Goal: Task Accomplishment & Management: Manage account settings

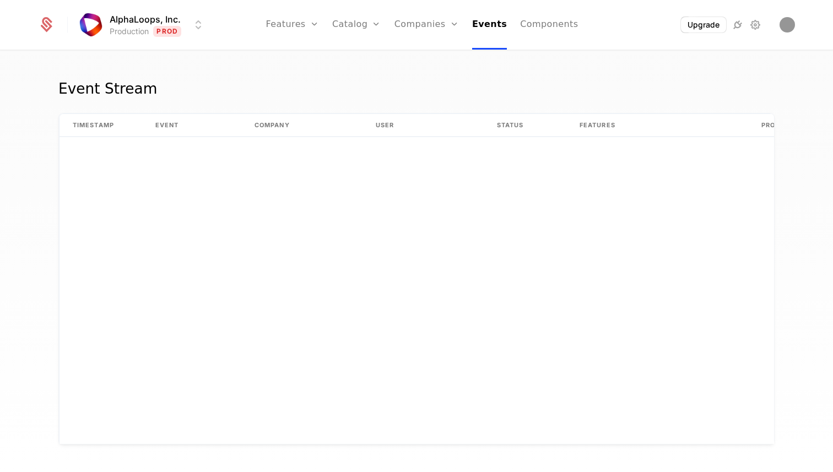
scroll to position [4292, 0]
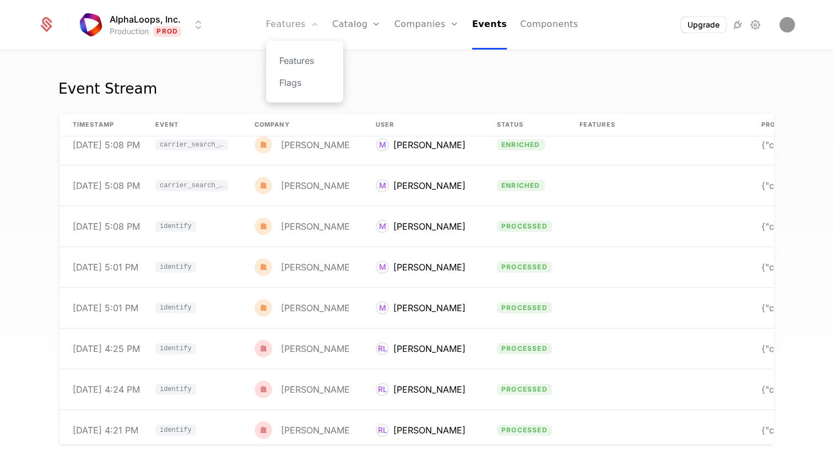
click at [309, 25] on link "Features" at bounding box center [292, 25] width 53 height 50
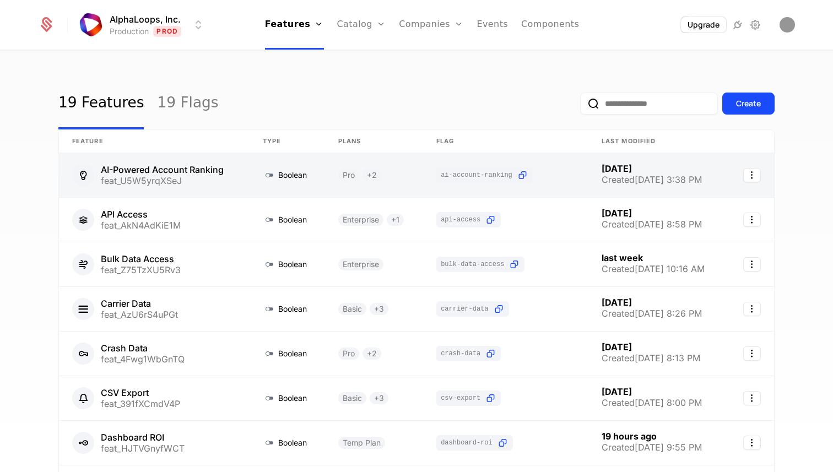
scroll to position [220, 0]
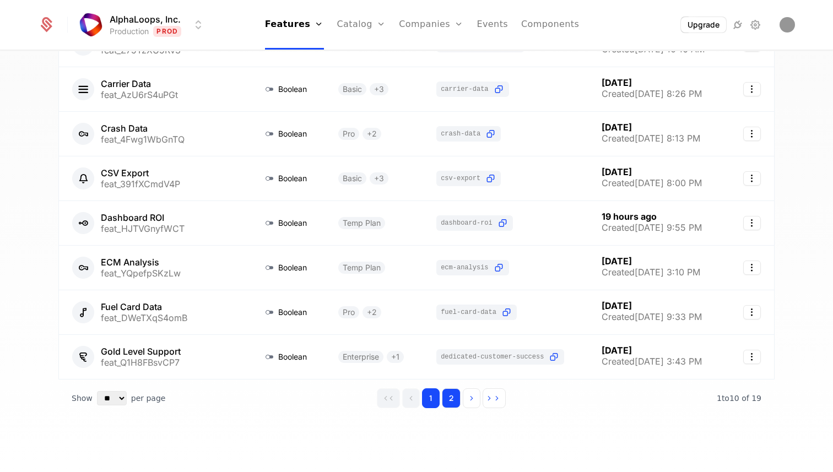
click at [450, 394] on button "2" at bounding box center [451, 398] width 19 height 20
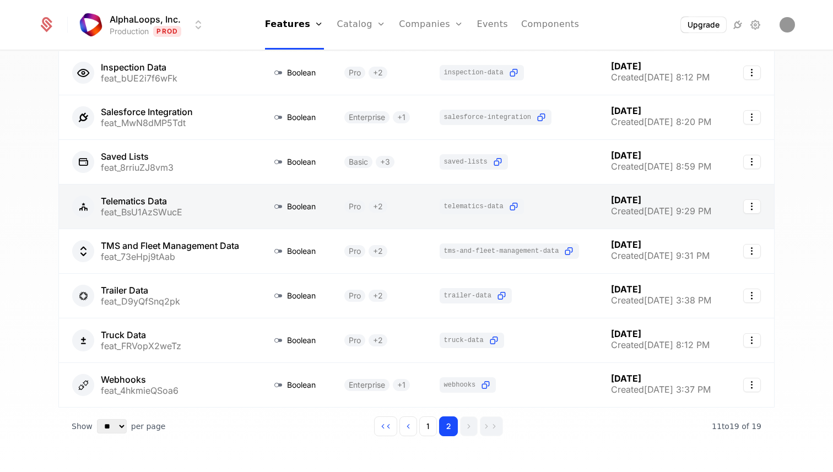
scroll to position [175, 0]
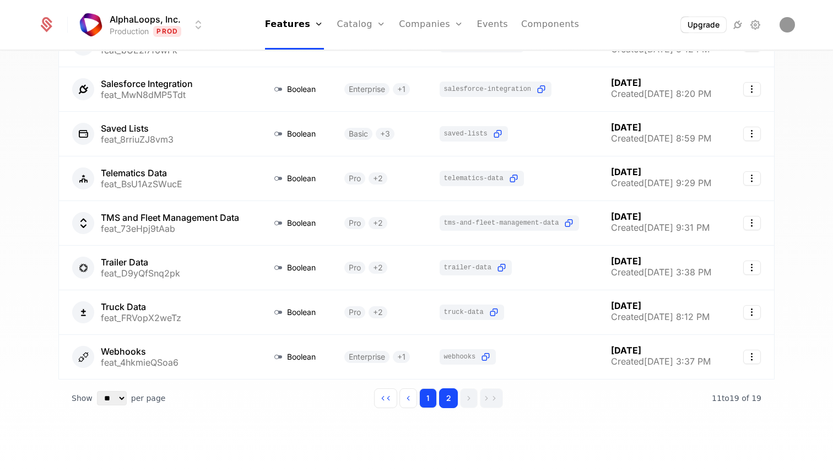
click at [429, 395] on button "1" at bounding box center [428, 398] width 18 height 20
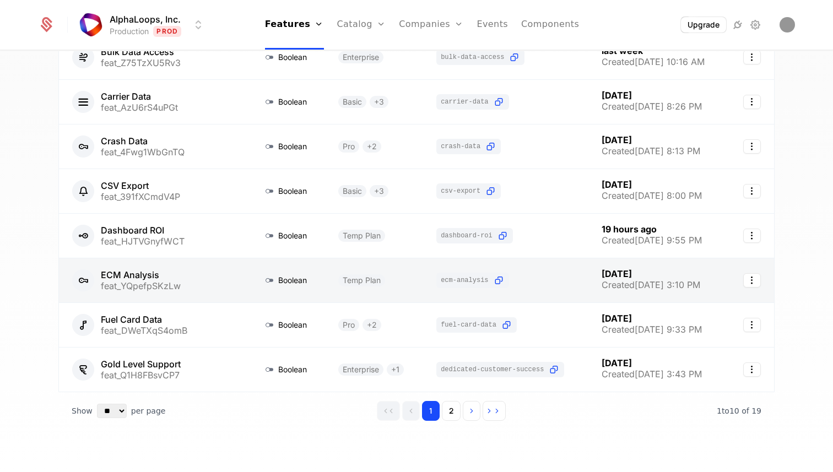
scroll to position [220, 0]
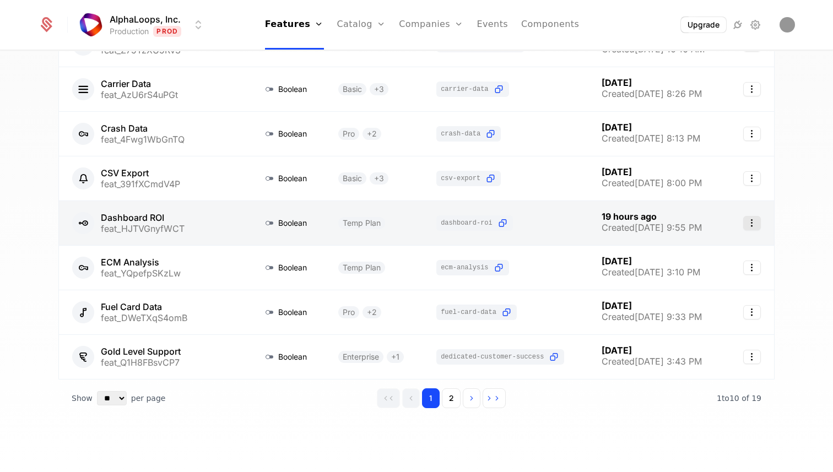
click at [754, 226] on icon "Select action" at bounding box center [752, 223] width 18 height 14
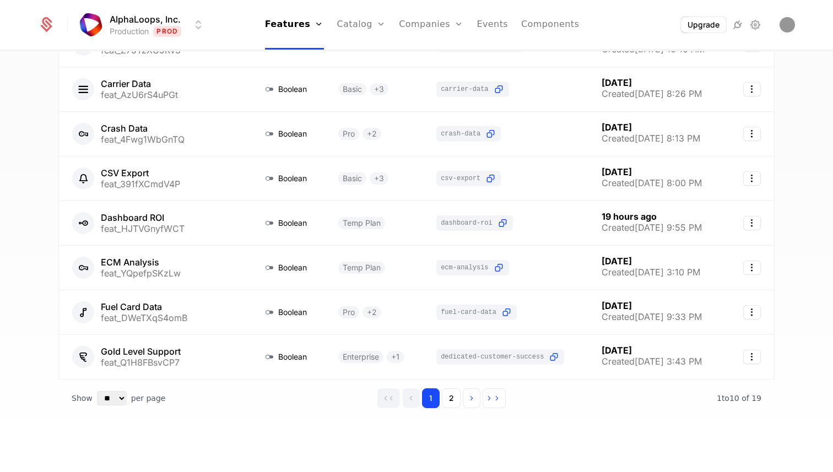
click at [547, 220] on html "AlphaLoops, Inc. Production Prod Features Features Flags Catalog Plans Add Ons …" at bounding box center [416, 236] width 833 height 472
click at [547, 220] on link at bounding box center [505, 223] width 165 height 44
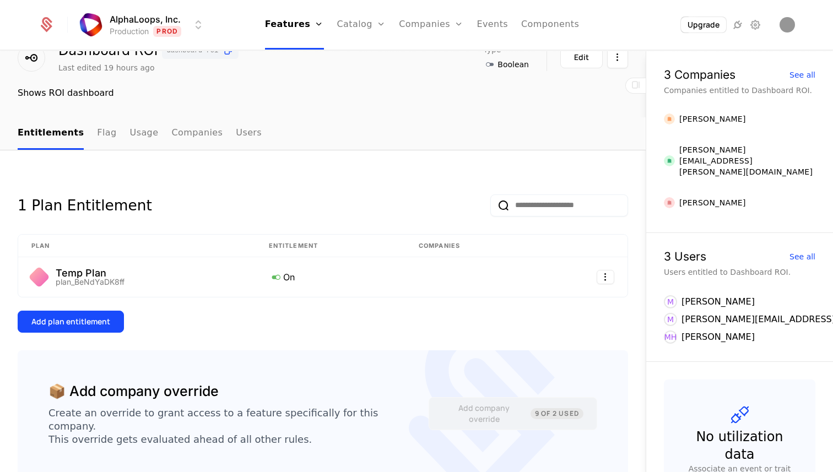
scroll to position [105, 0]
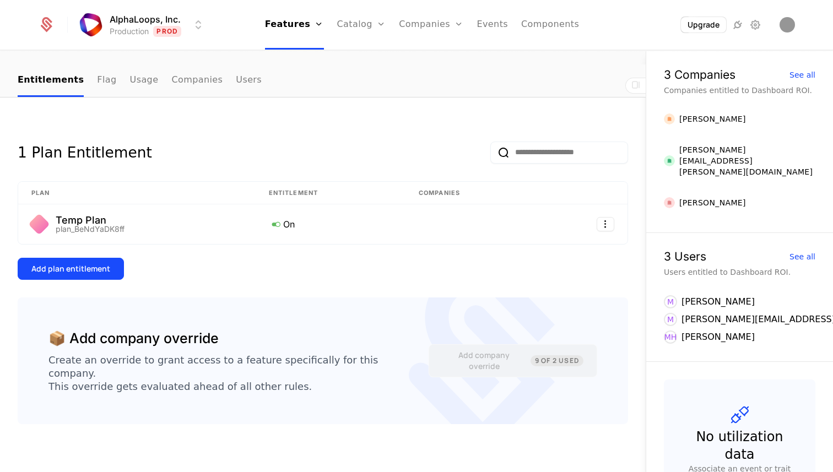
click at [545, 77] on nav "Entitlements Flag Usage Companies Users" at bounding box center [323, 80] width 610 height 32
click at [181, 78] on link "Companies" at bounding box center [196, 80] width 51 height 32
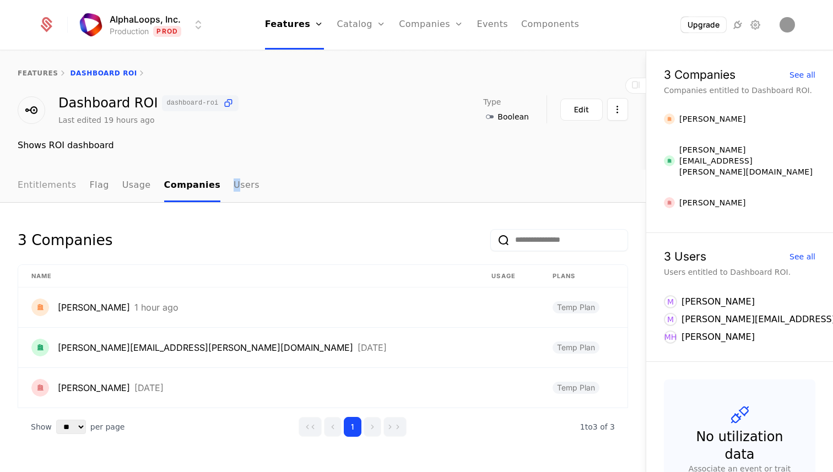
click at [63, 181] on link "Entitlements" at bounding box center [47, 186] width 59 height 32
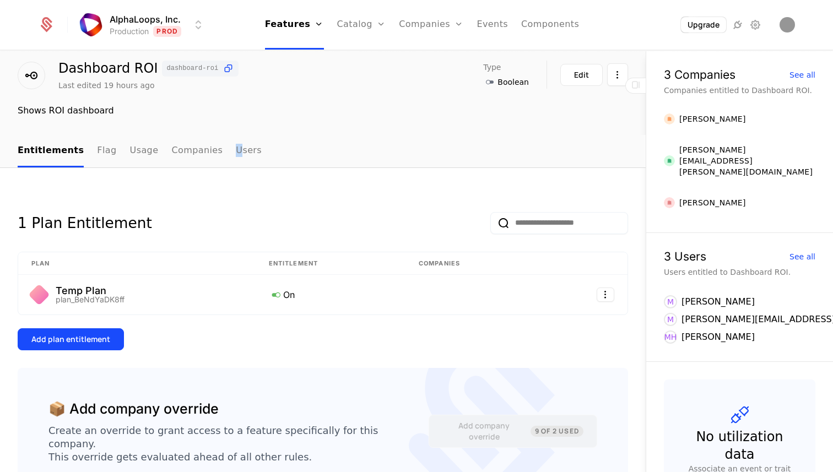
scroll to position [105, 0]
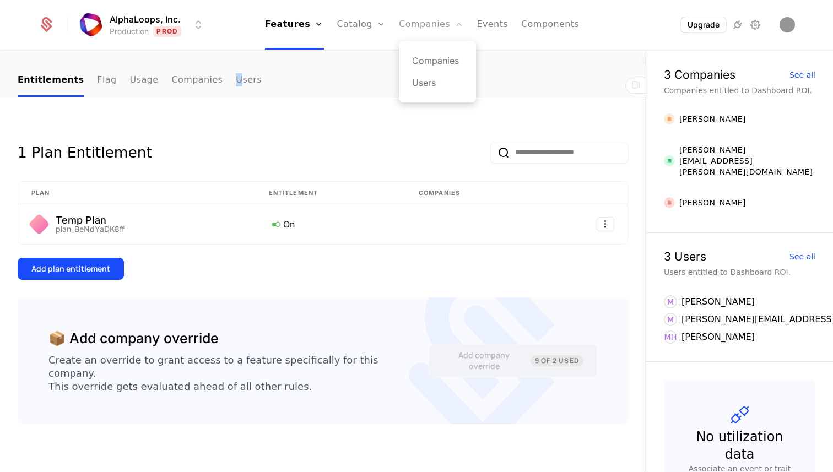
click at [415, 22] on link "Companies" at bounding box center [431, 25] width 64 height 50
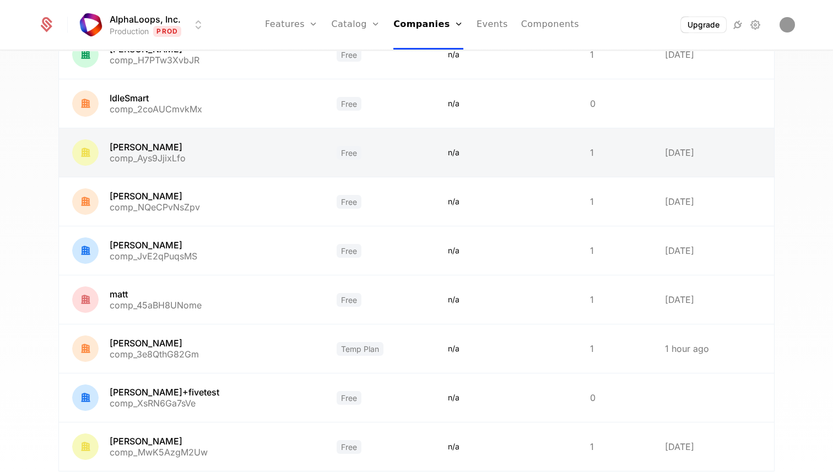
scroll to position [193, 0]
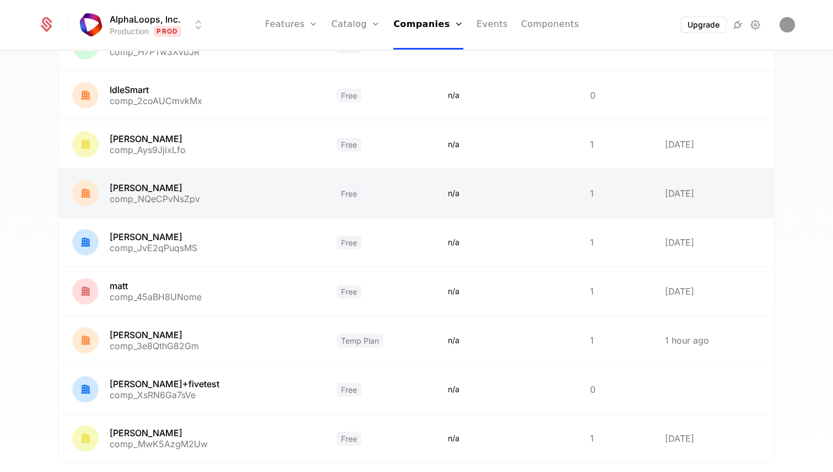
click at [486, 191] on link at bounding box center [506, 193] width 142 height 48
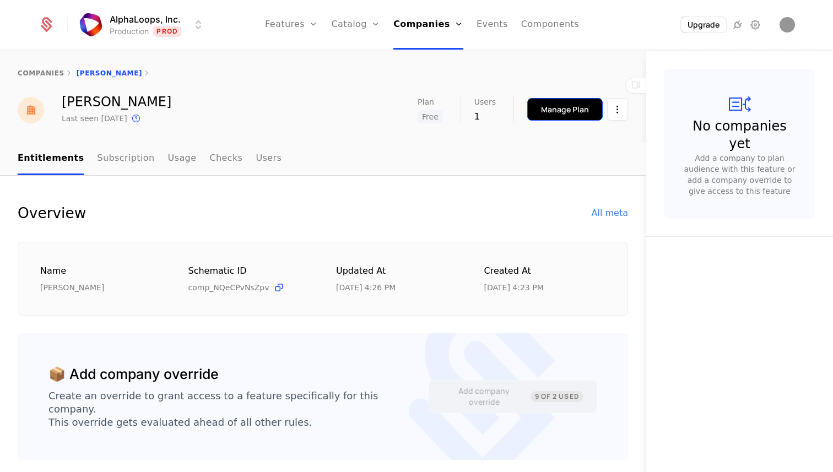
click at [584, 109] on div "Manage Plan" at bounding box center [565, 109] width 48 height 11
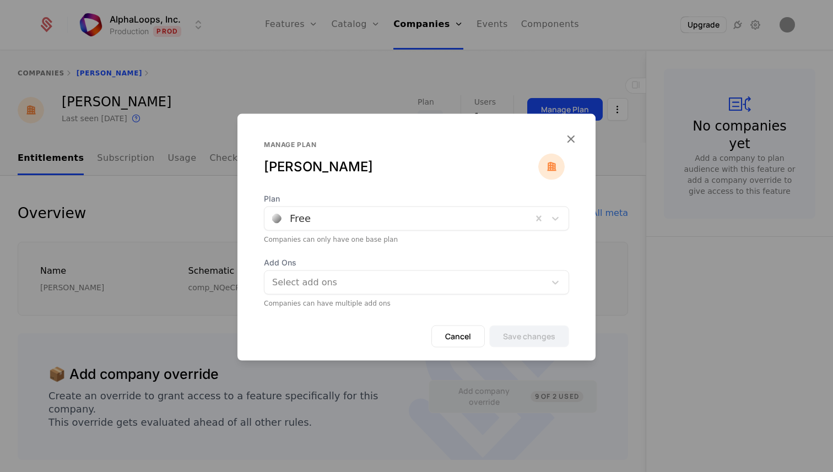
click at [339, 213] on div at bounding box center [398, 217] width 252 height 15
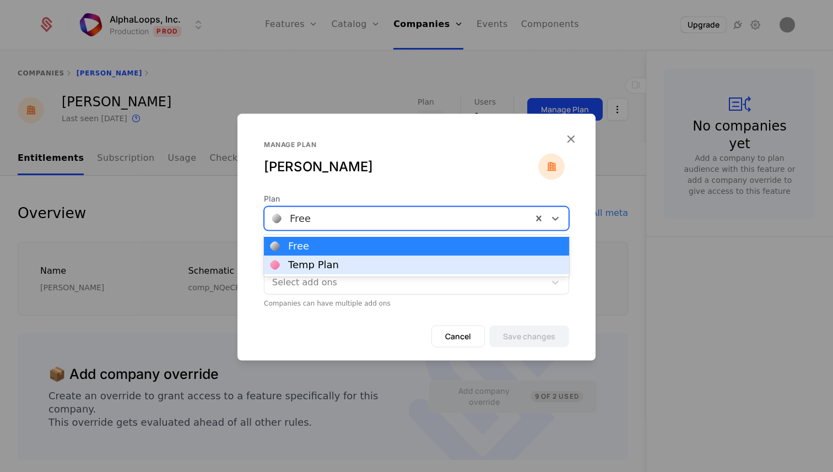
click at [339, 265] on div "Temp Plan" at bounding box center [416, 265] width 292 height 10
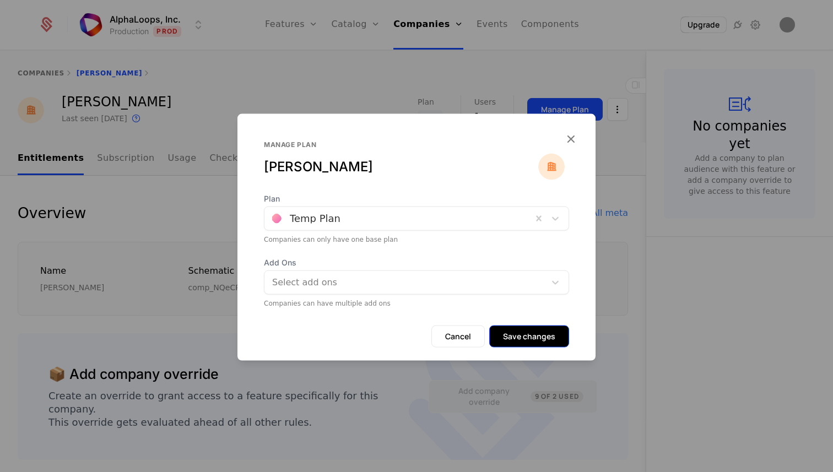
click at [548, 343] on button "Save changes" at bounding box center [529, 336] width 80 height 22
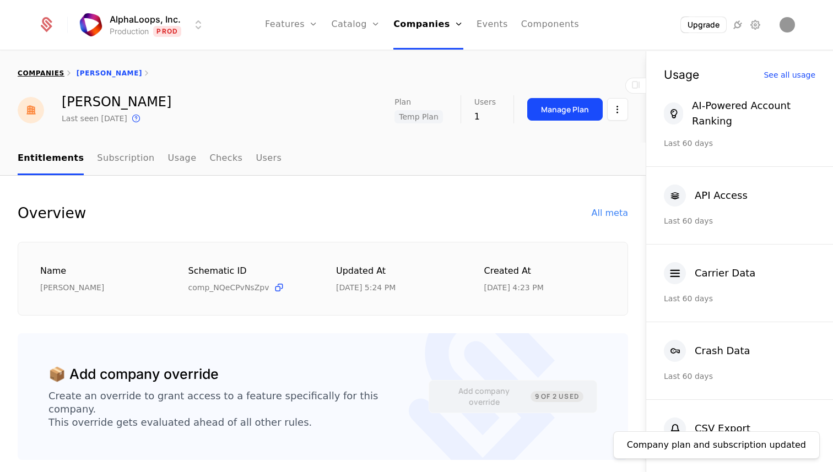
click at [54, 74] on link "companies" at bounding box center [41, 73] width 47 height 8
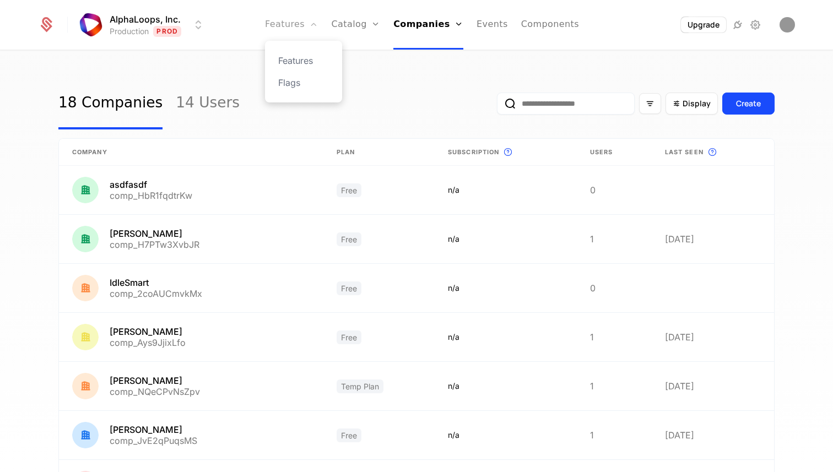
click at [290, 21] on link "Features" at bounding box center [291, 25] width 53 height 50
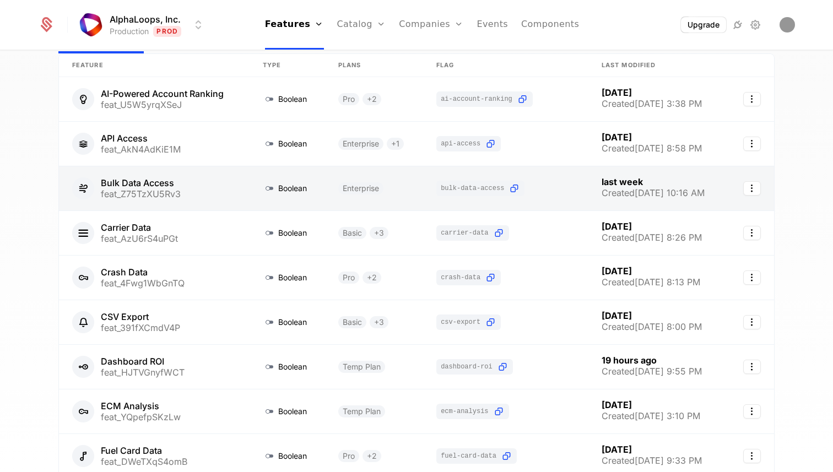
scroll to position [91, 0]
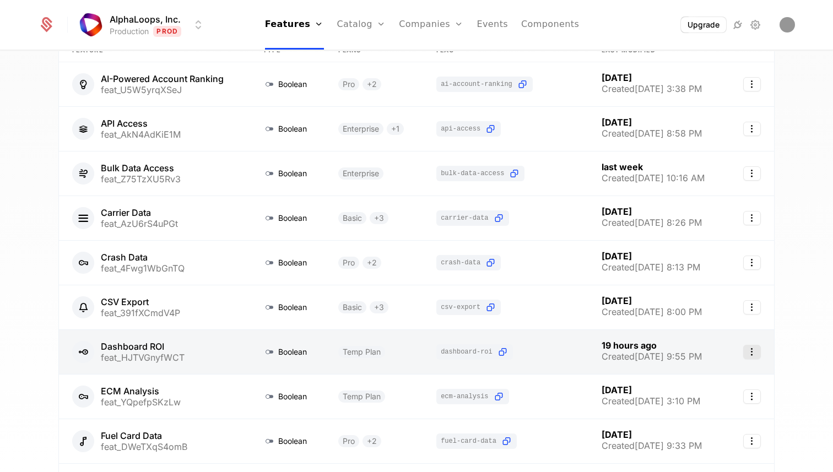
click at [748, 357] on icon "Select action" at bounding box center [752, 352] width 18 height 14
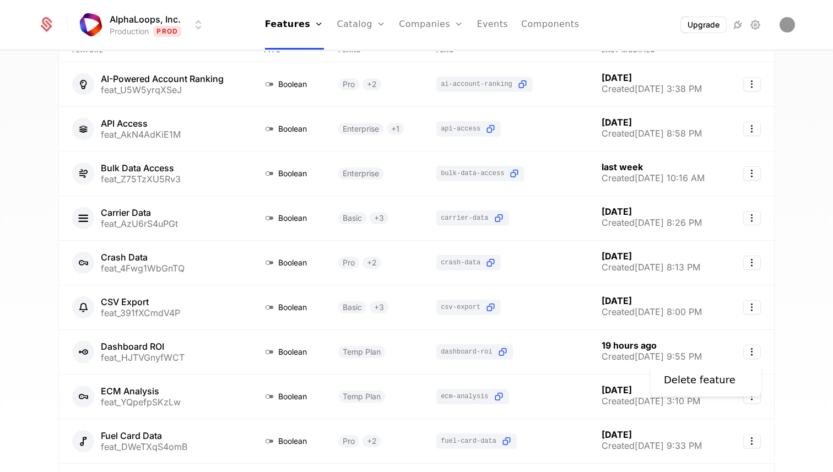
click at [457, 335] on html "AlphaLoops, Inc. Production Prod Features Features Flags Catalog Plans Add Ons …" at bounding box center [416, 236] width 833 height 472
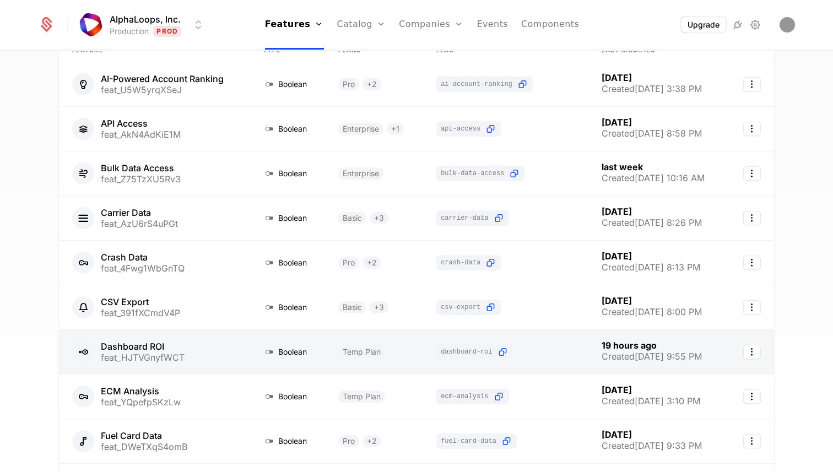
click at [400, 354] on link at bounding box center [374, 352] width 99 height 44
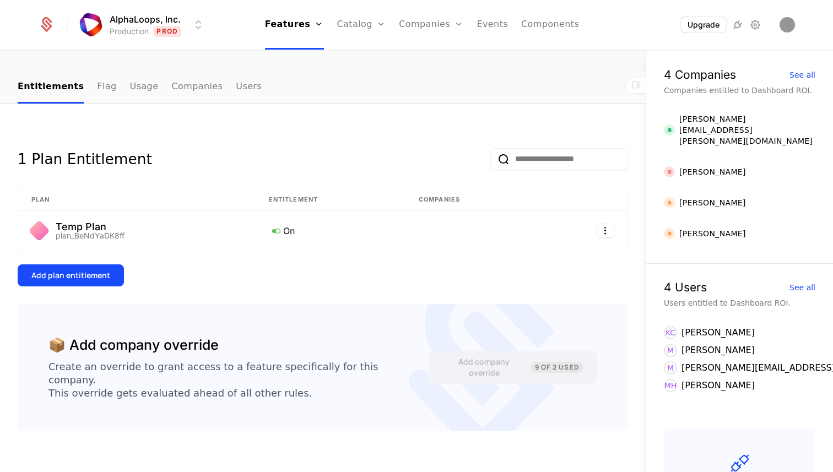
scroll to position [105, 0]
